Goal: Use online tool/utility: Use online tool/utility

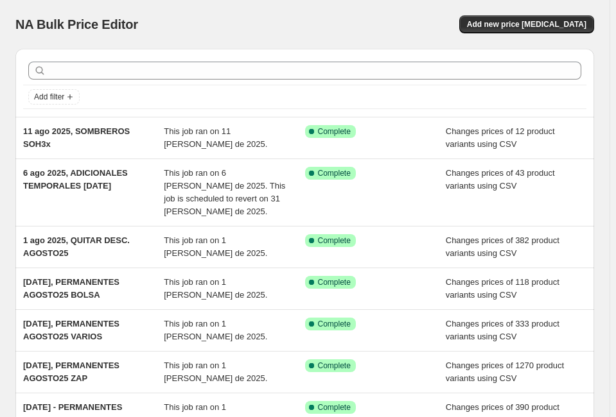
click at [518, 22] on span "Add new price [MEDICAL_DATA]" at bounding box center [526, 24] width 119 height 10
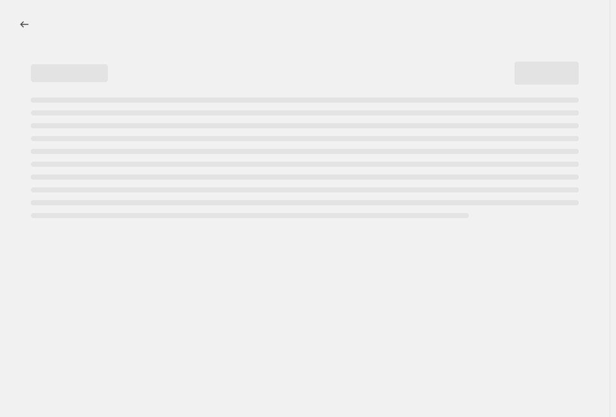
select select "percentage"
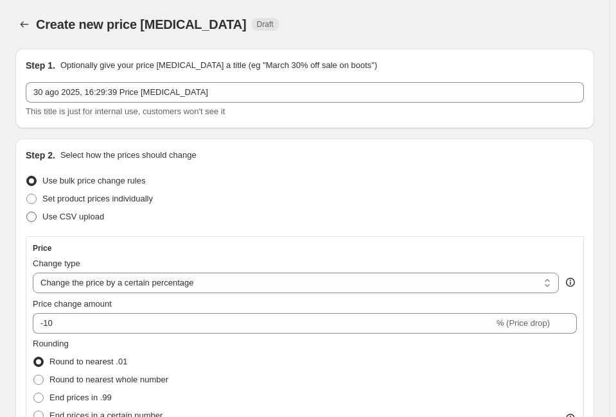
click at [70, 219] on span "Use CSV upload" at bounding box center [73, 217] width 62 height 10
click at [27, 213] on input "Use CSV upload" at bounding box center [26, 212] width 1 height 1
radio input "true"
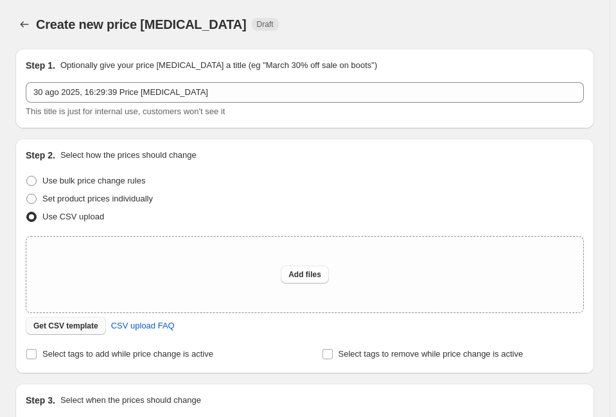
click at [55, 324] on span "Get CSV template" at bounding box center [65, 326] width 65 height 10
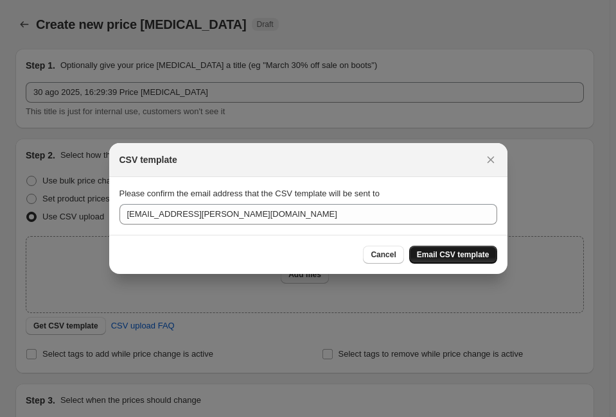
click at [425, 259] on span "Email CSV template" at bounding box center [453, 255] width 73 height 10
